Goal: Book appointment/travel/reservation

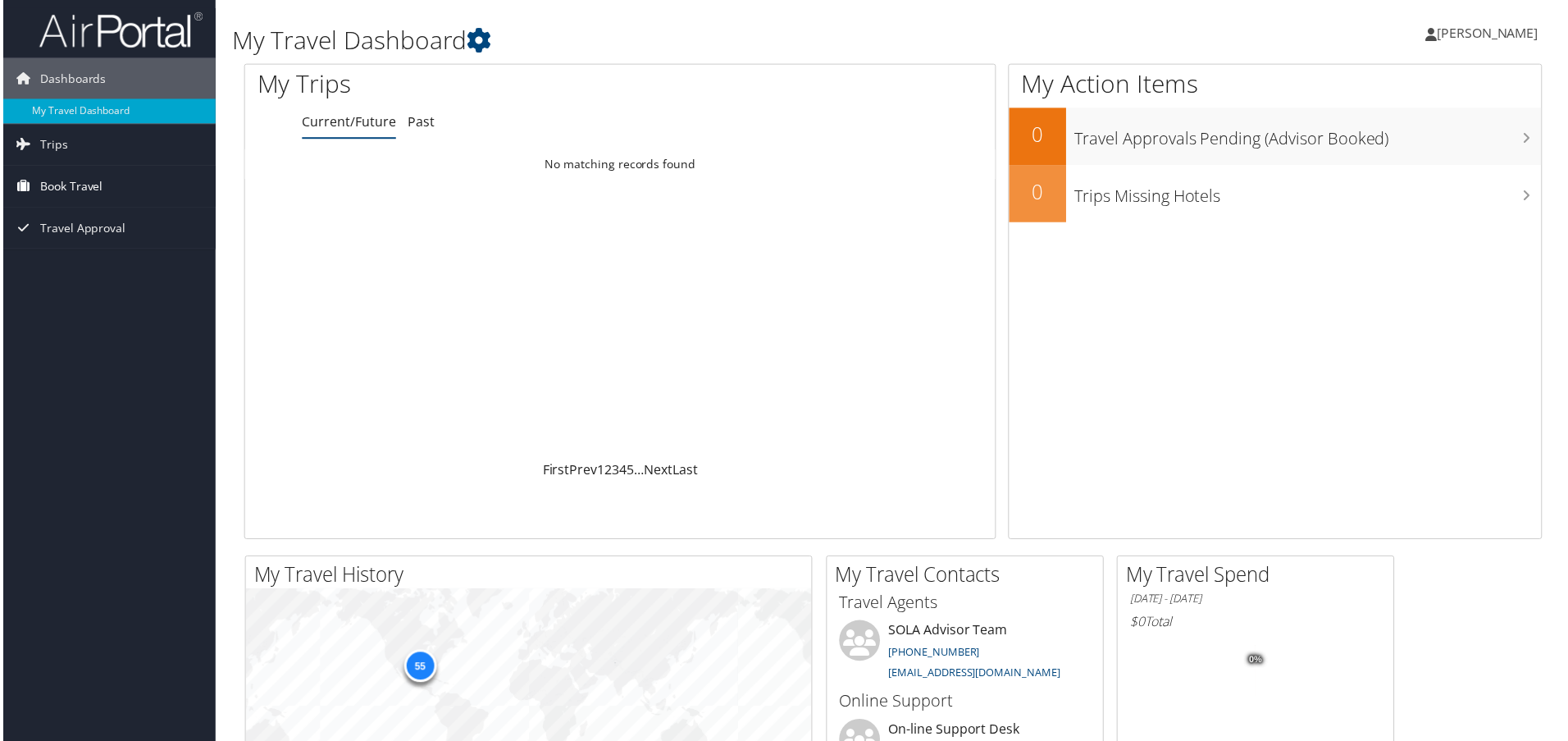
click at [98, 186] on span "Book Travel" at bounding box center [68, 186] width 63 height 41
click at [108, 247] on link "Book/Manage Online Trips" at bounding box center [106, 245] width 213 height 25
click at [82, 190] on span "Book Travel" at bounding box center [68, 186] width 63 height 41
click at [70, 244] on link "Book/Manage Online Trips" at bounding box center [106, 245] width 213 height 25
click at [112, 243] on link "Book/Manage Online Trips" at bounding box center [106, 245] width 213 height 25
